Goal: Task Accomplishment & Management: Manage account settings

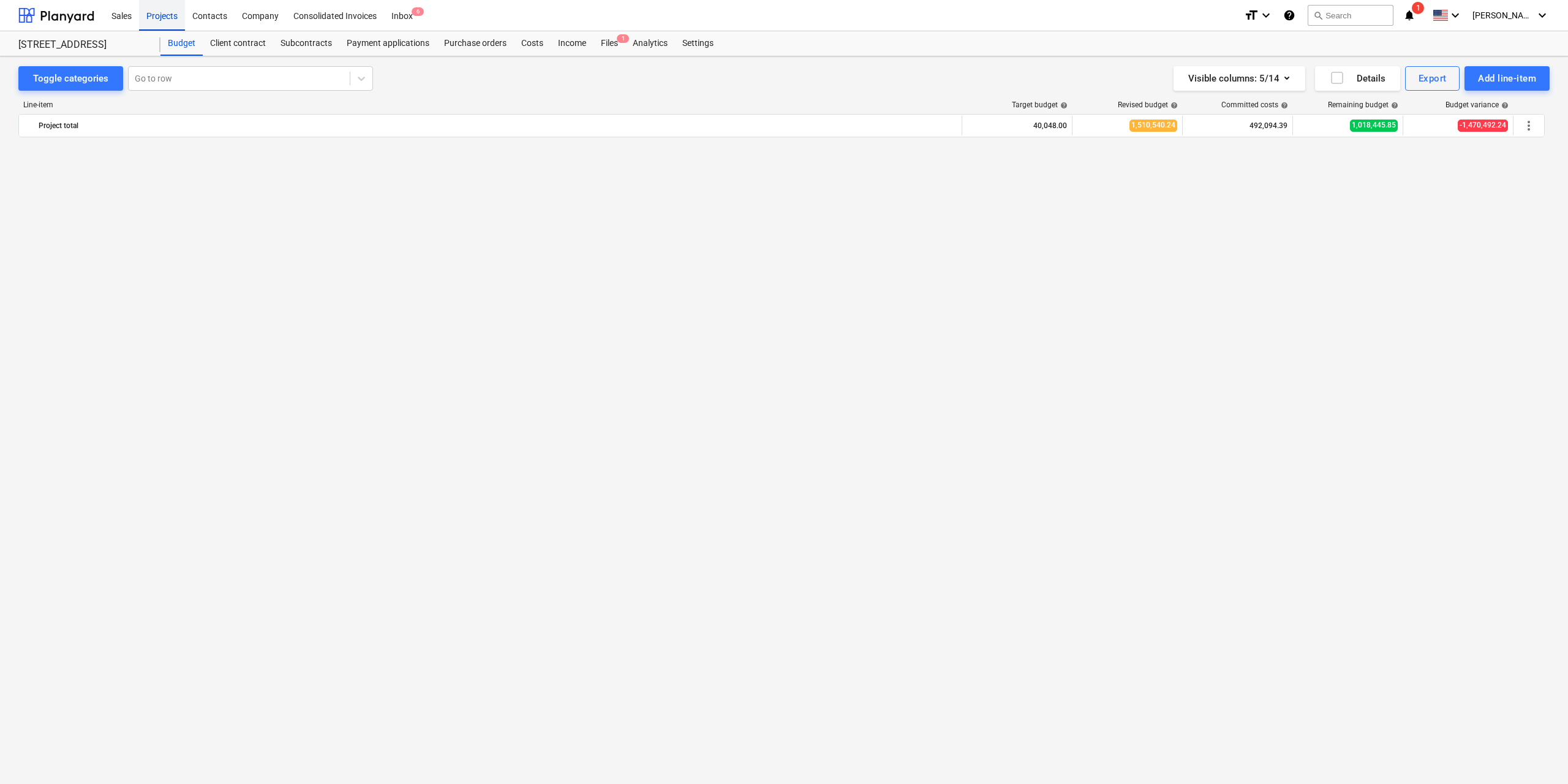
scroll to position [3033, 0]
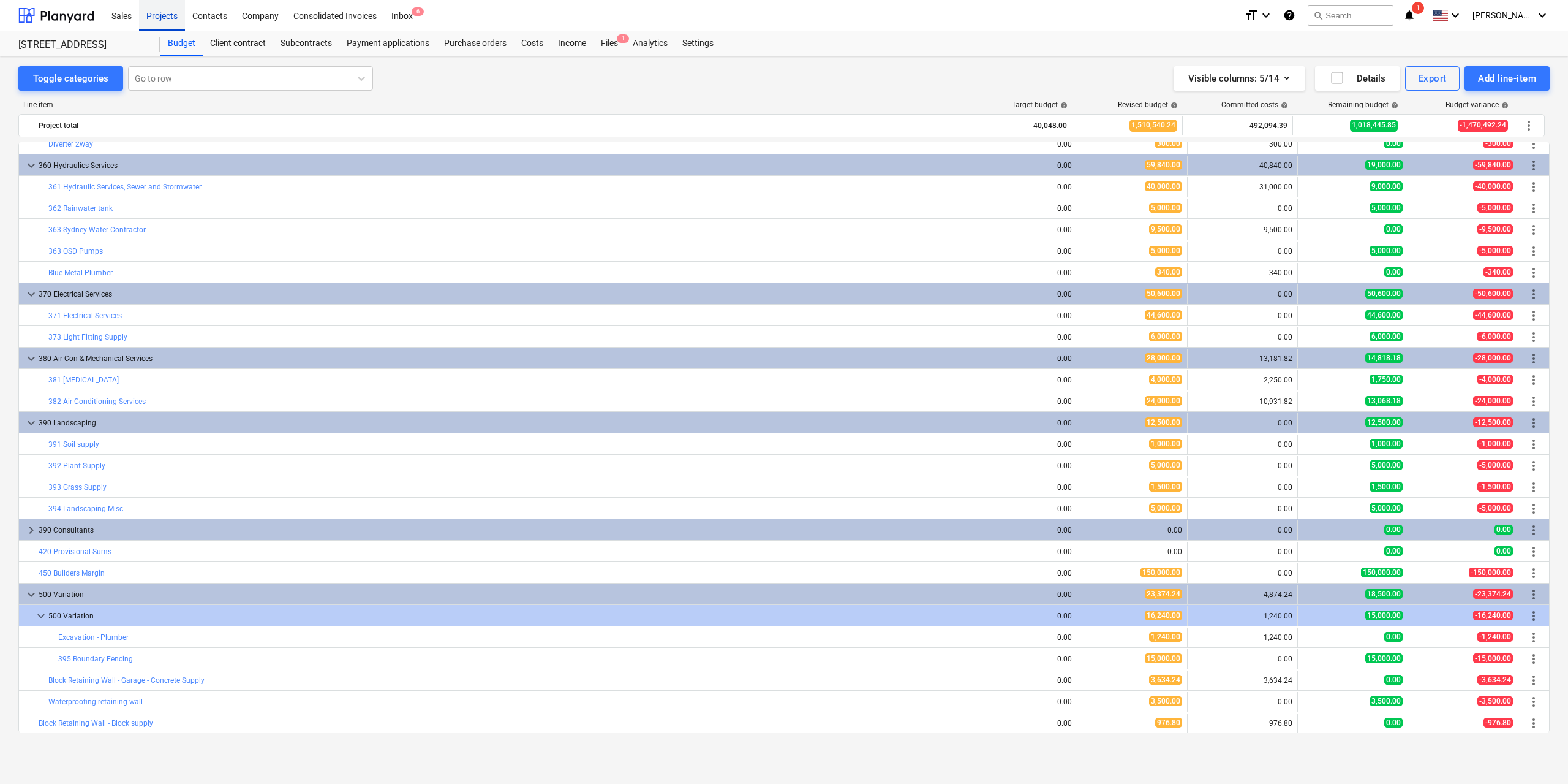
click at [161, 15] on div "Projects" at bounding box center [162, 14] width 46 height 31
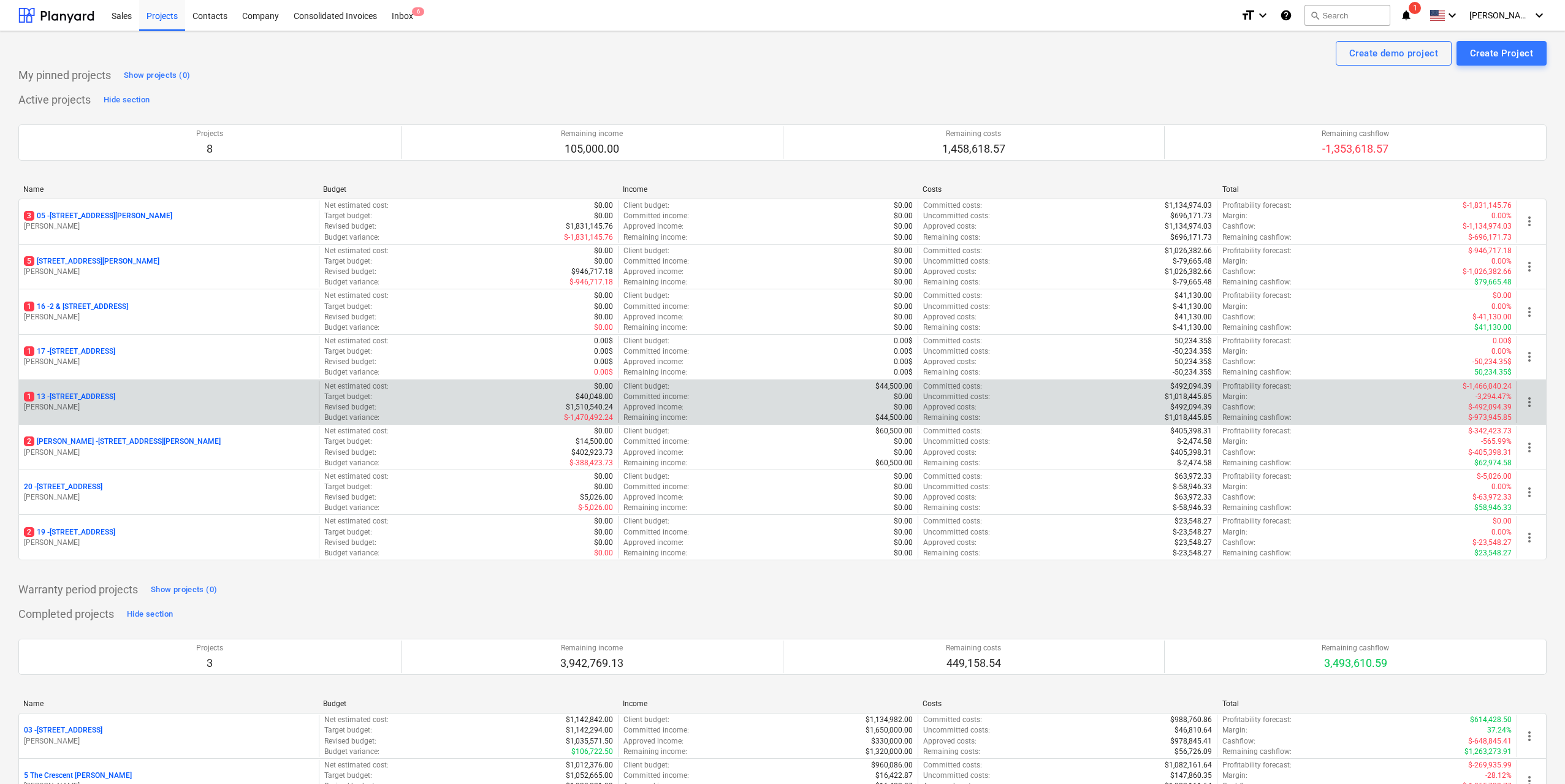
click at [115, 401] on p "[STREET_ADDRESS]" at bounding box center [70, 396] width 91 height 10
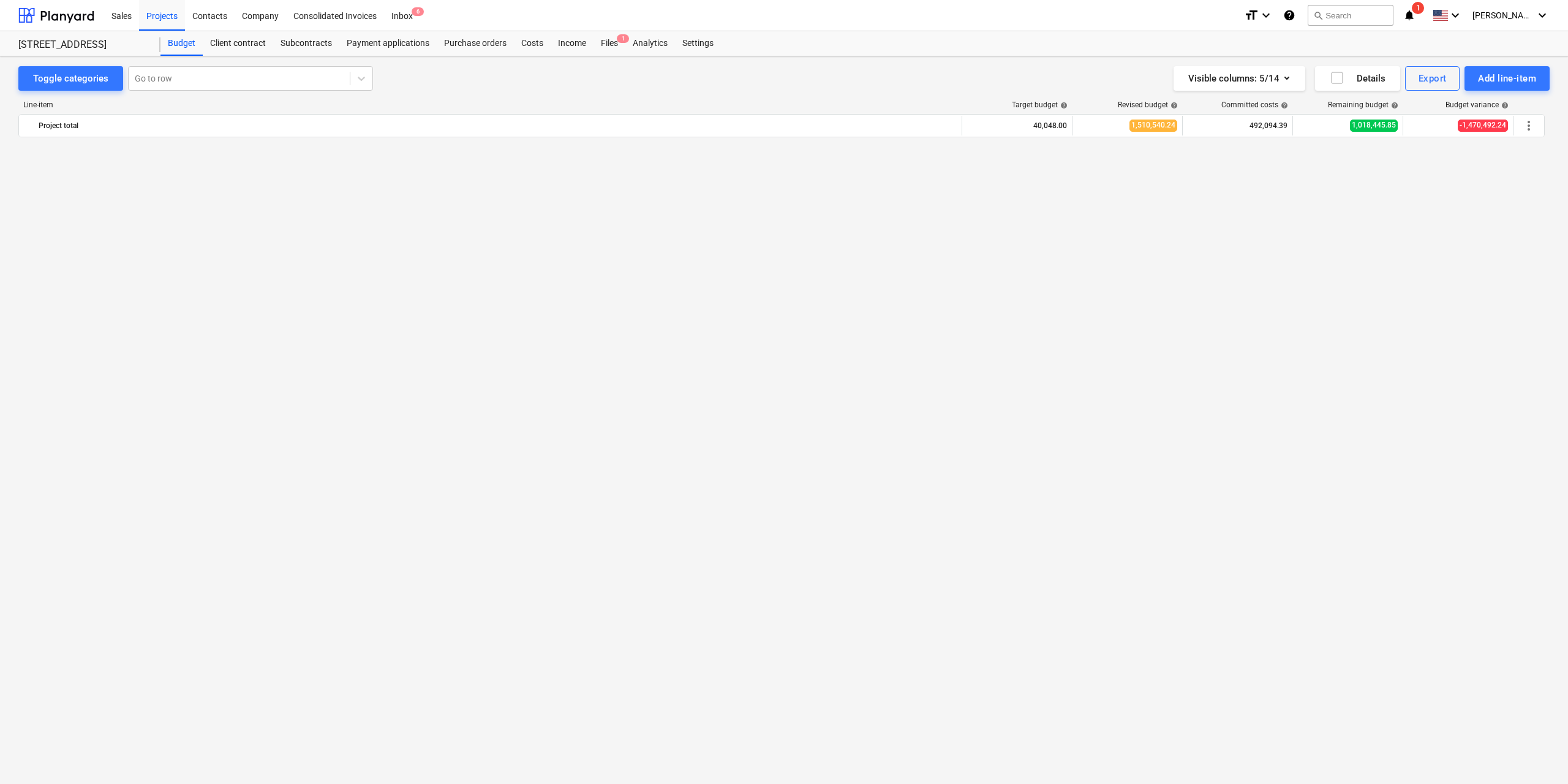
scroll to position [3033, 0]
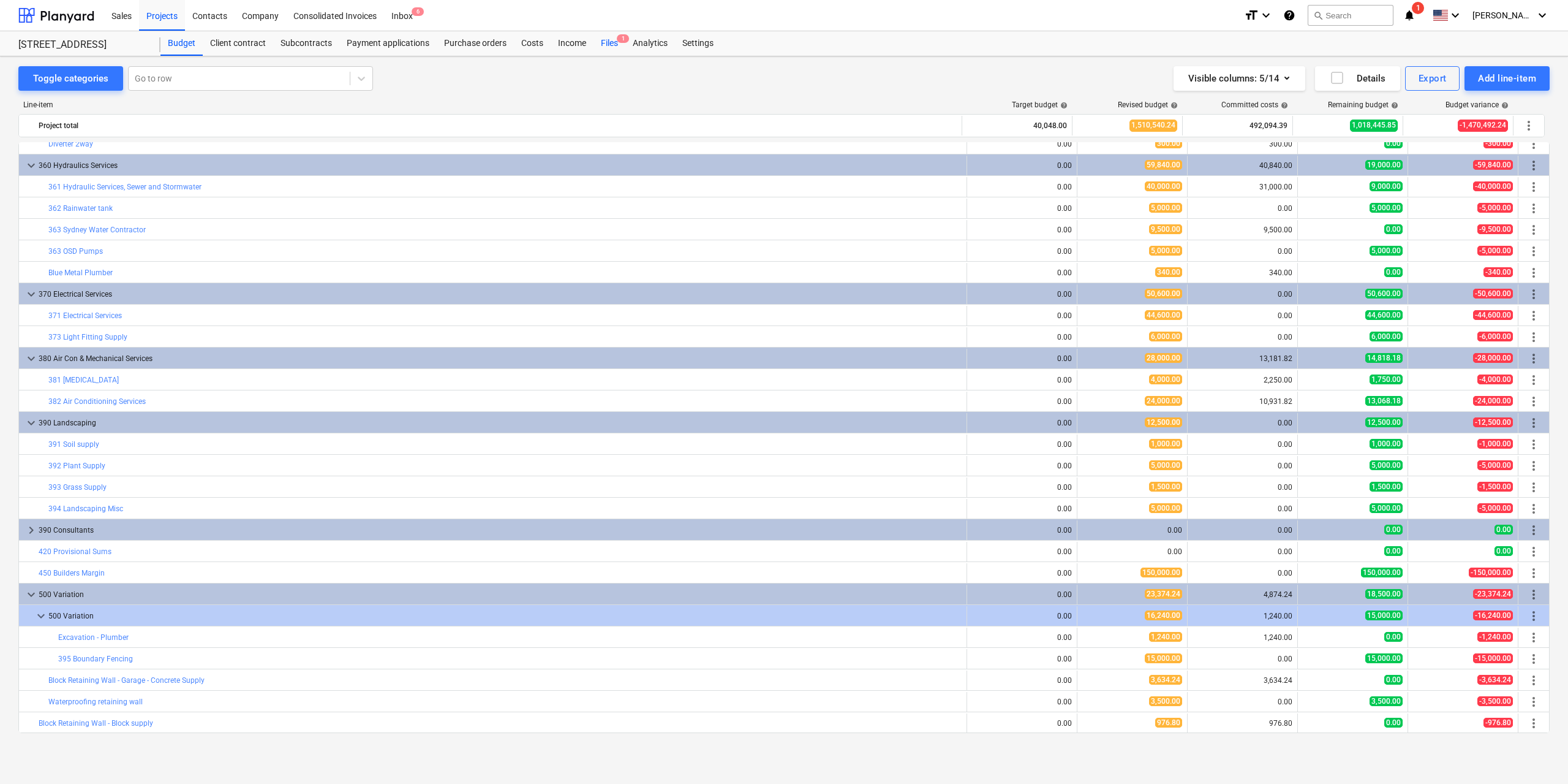
click at [612, 36] on div "Files 1" at bounding box center [609, 43] width 32 height 25
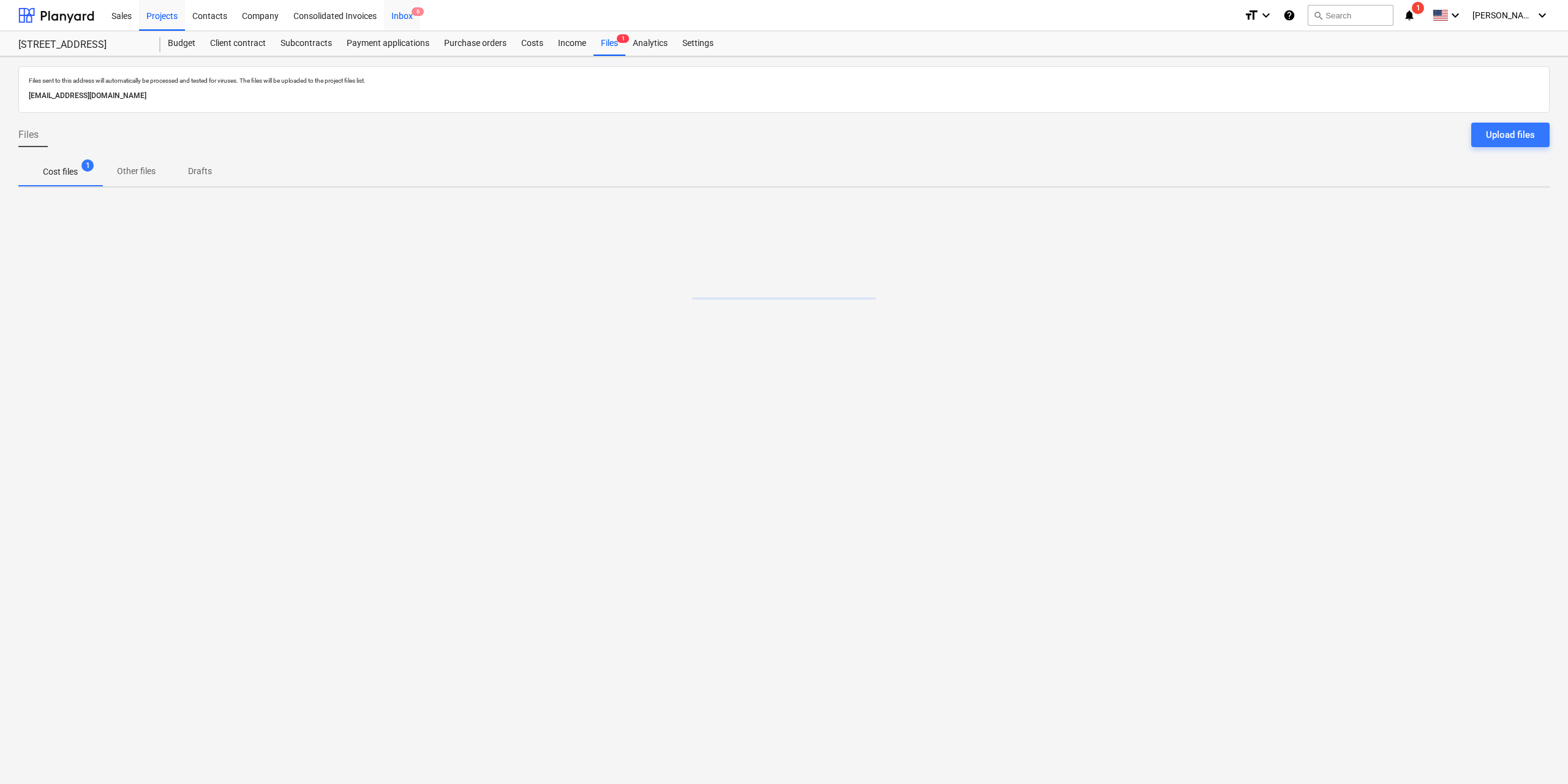
click at [408, 18] on div "Inbox 6" at bounding box center [402, 14] width 36 height 31
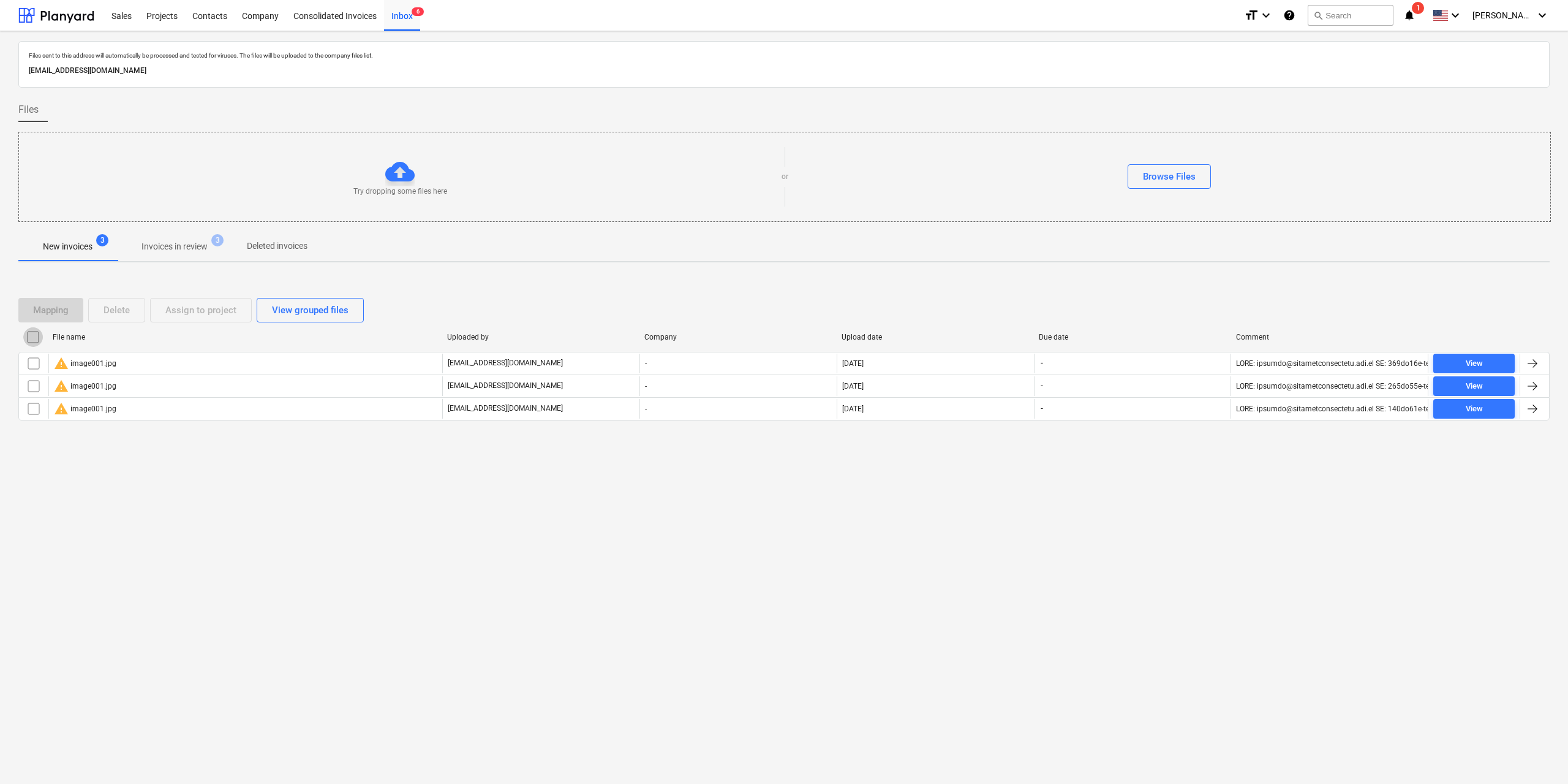
click at [31, 337] on input "checkbox" at bounding box center [33, 337] width 20 height 20
click at [126, 308] on div "Delete" at bounding box center [116, 310] width 27 height 16
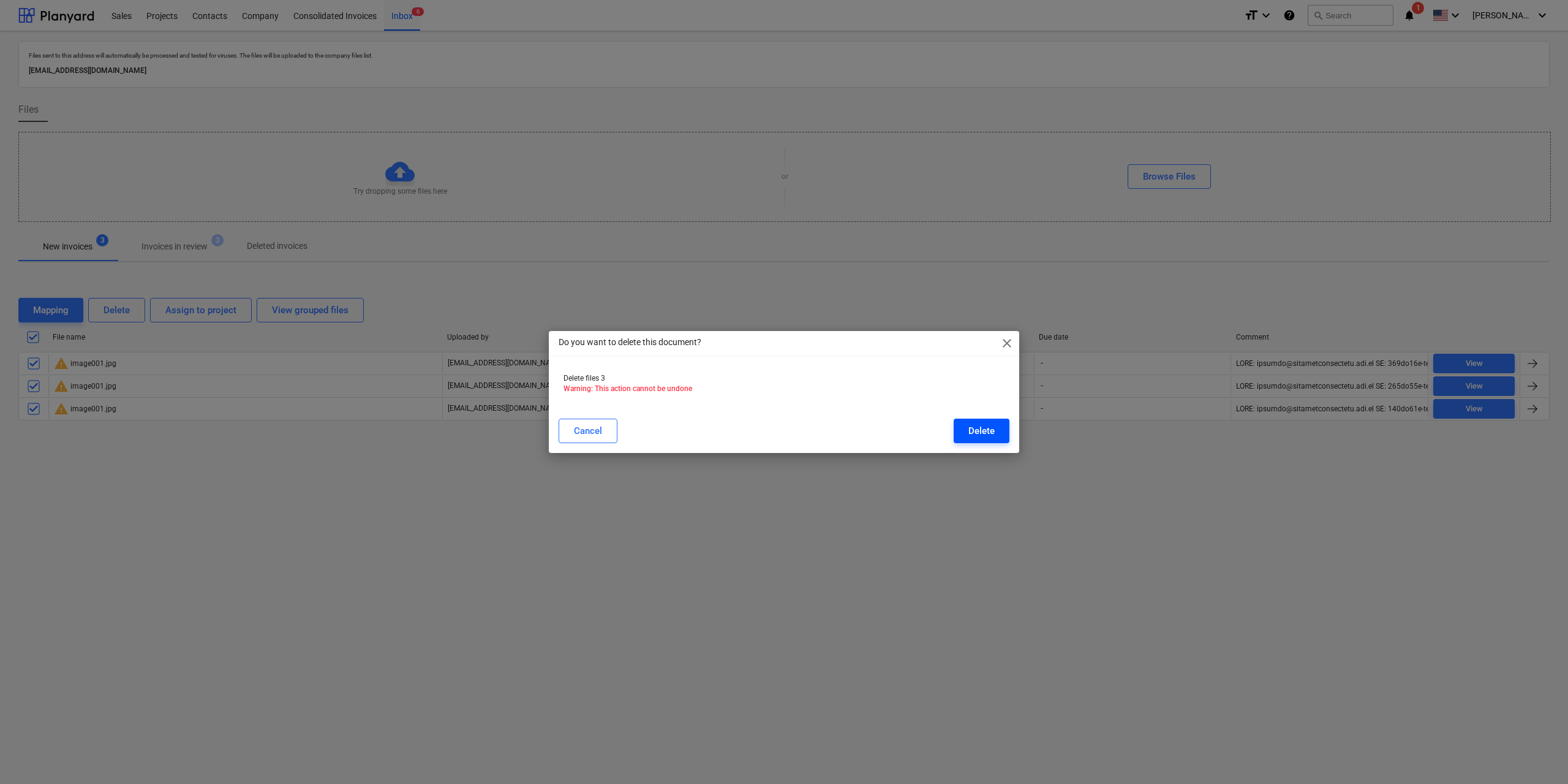
click at [980, 432] on div "Delete" at bounding box center [981, 431] width 27 height 16
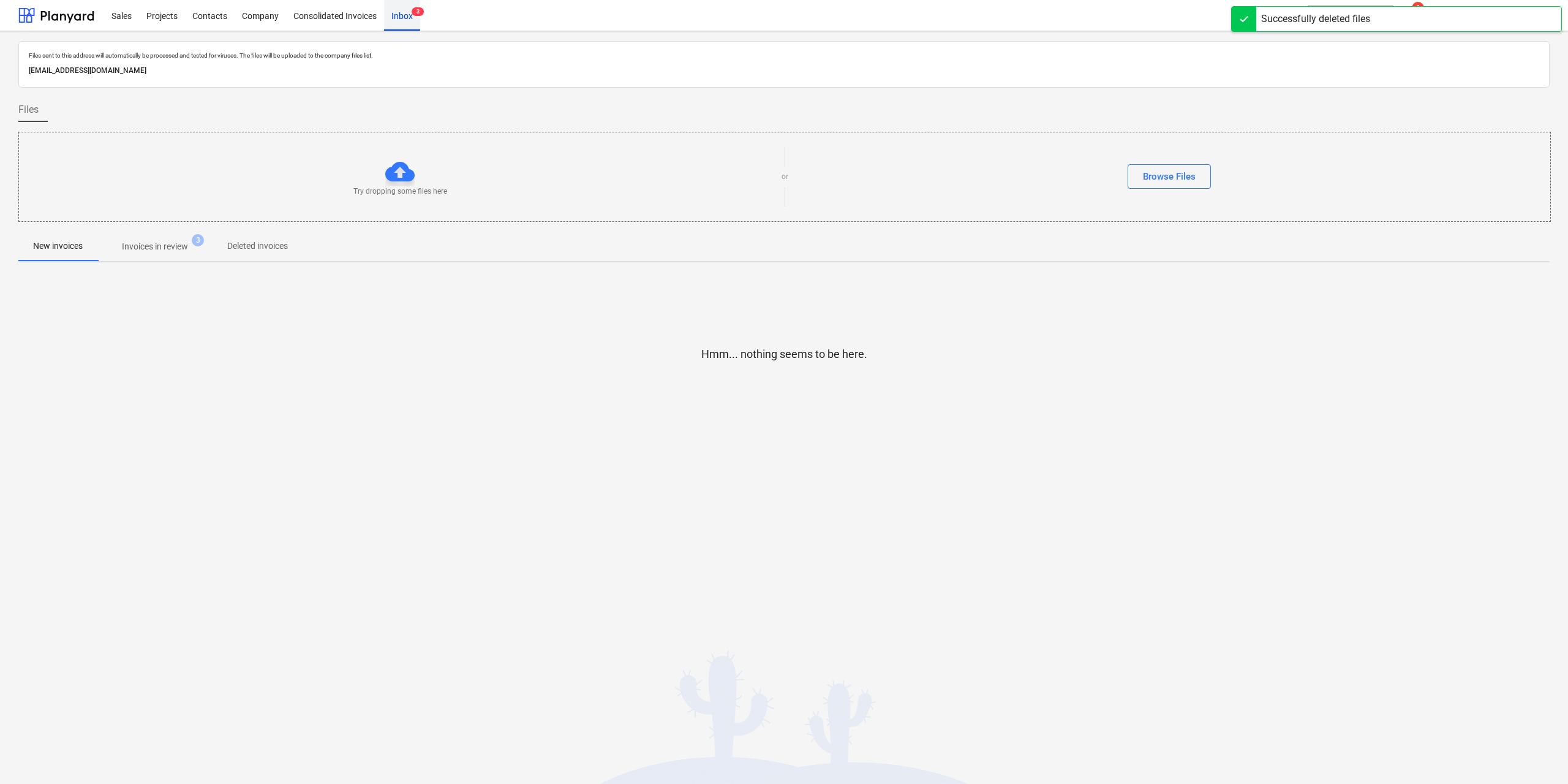
click at [401, 15] on div "Inbox 3" at bounding box center [402, 14] width 36 height 31
click at [165, 18] on div "Projects" at bounding box center [162, 14] width 46 height 31
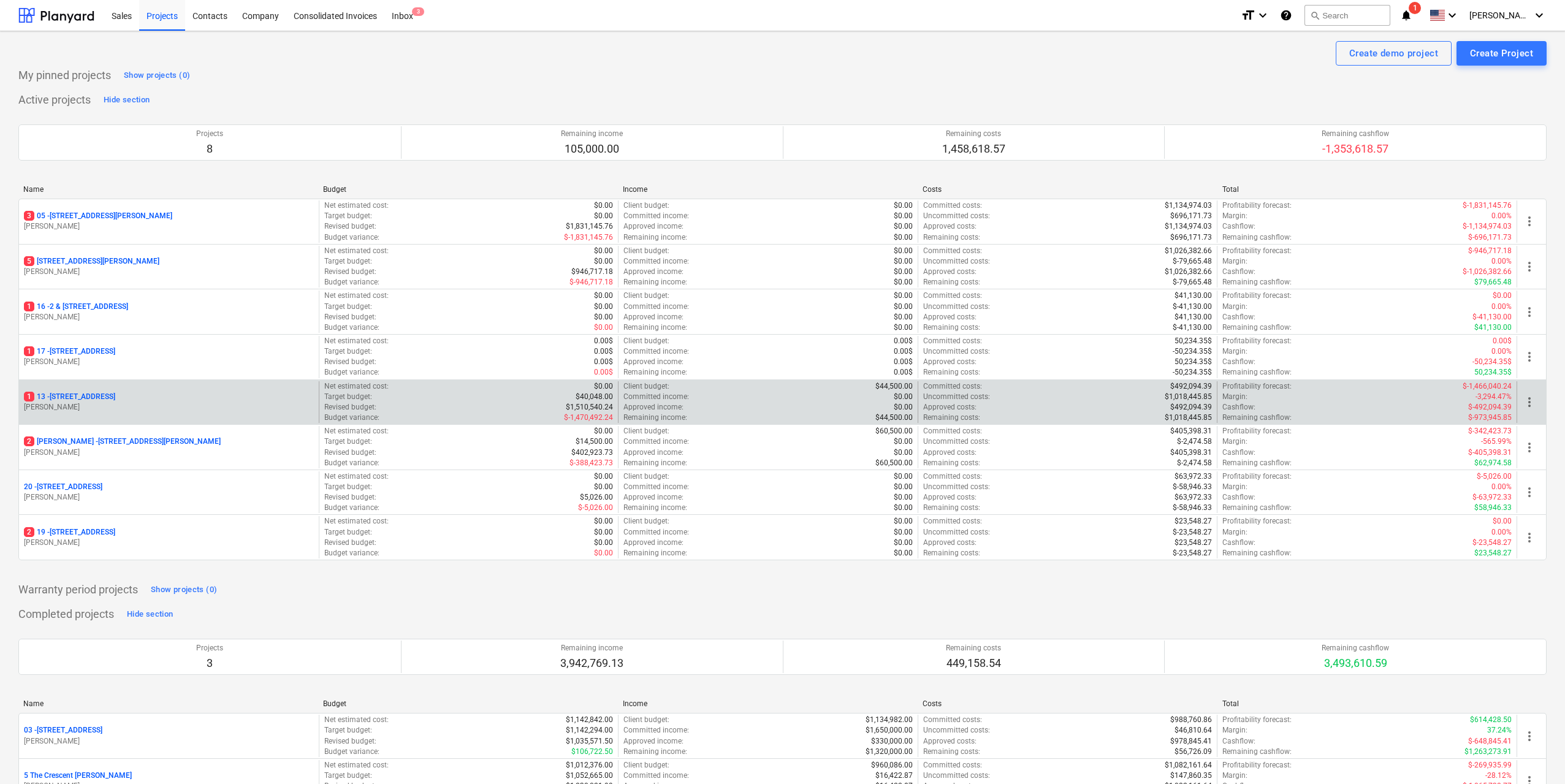
click at [101, 396] on p "[STREET_ADDRESS]" at bounding box center [70, 396] width 91 height 10
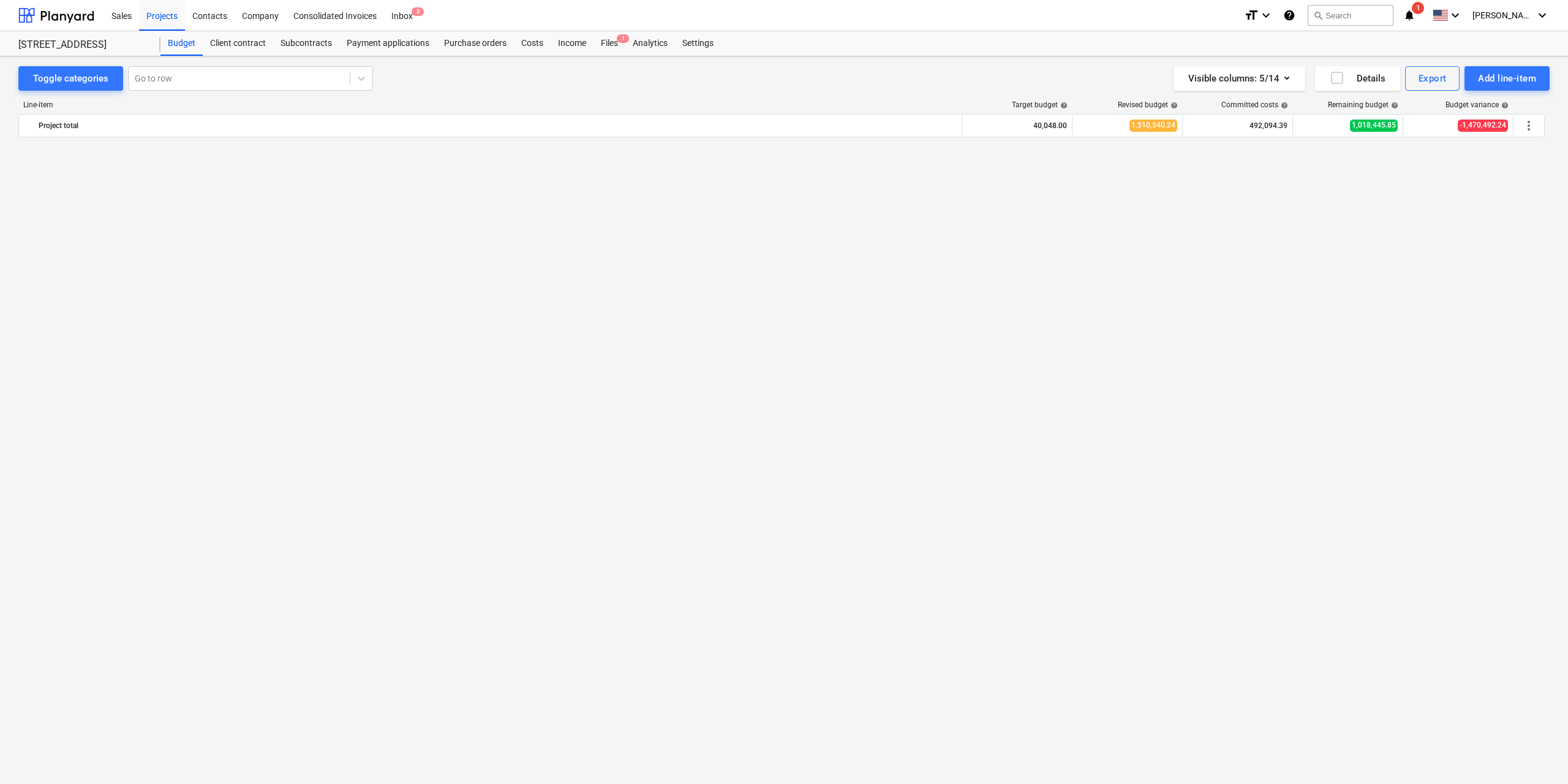
scroll to position [3033, 0]
